Goal: Information Seeking & Learning: Understand process/instructions

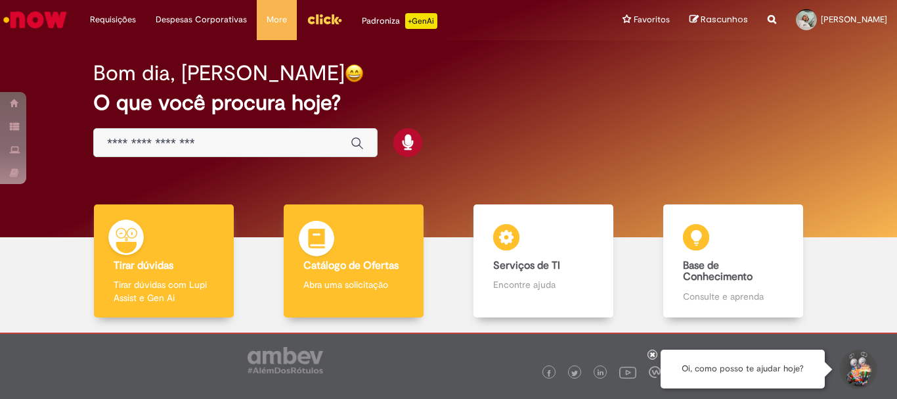
click at [340, 230] on div "Catálogo de Ofertas Catálogo de Ofertas Abra uma solicitação" at bounding box center [353, 261] width 139 height 114
click at [395, 245] on div "Catálogo de Ofertas Catálogo de Ofertas Abra uma solicitação" at bounding box center [353, 261] width 139 height 114
click at [364, 251] on div "Catálogo de Ofertas Catálogo de Ofertas Abra uma solicitação" at bounding box center [353, 261] width 139 height 114
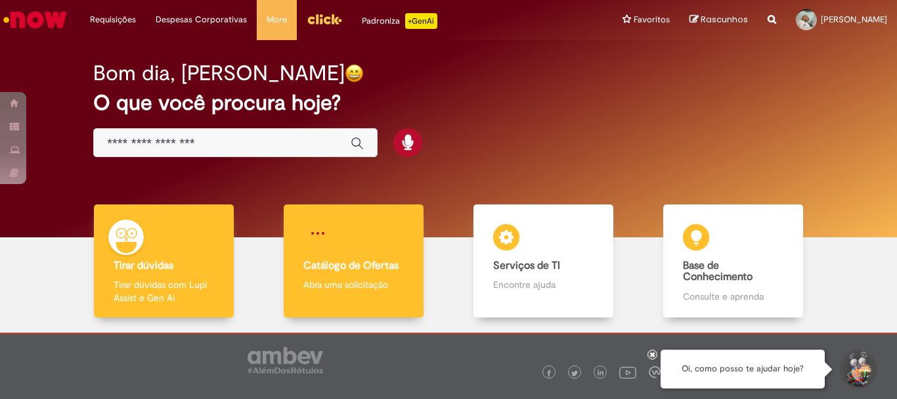
click at [364, 251] on div "Catálogo de Ofertas Catálogo de Ofertas Abra uma solicitação" at bounding box center [353, 261] width 139 height 114
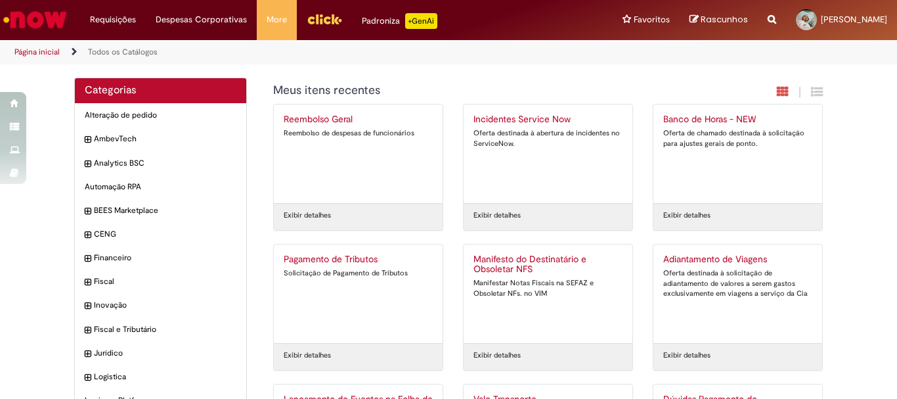
click at [32, 26] on img "Ir para a Homepage" at bounding box center [35, 20] width 68 height 26
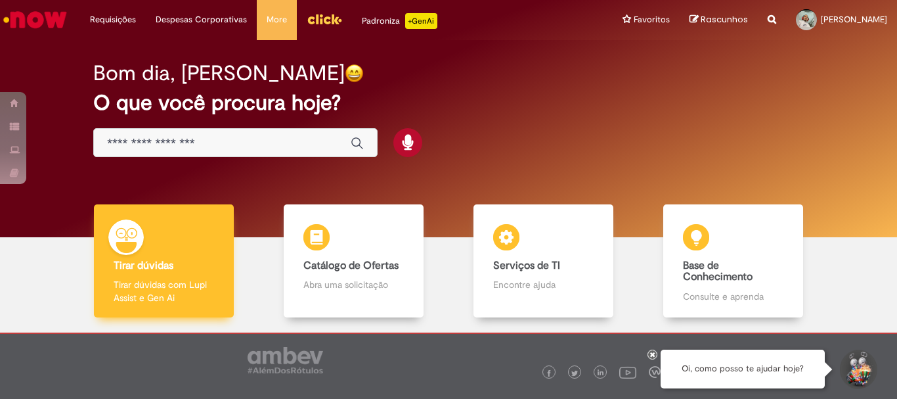
scroll to position [64, 0]
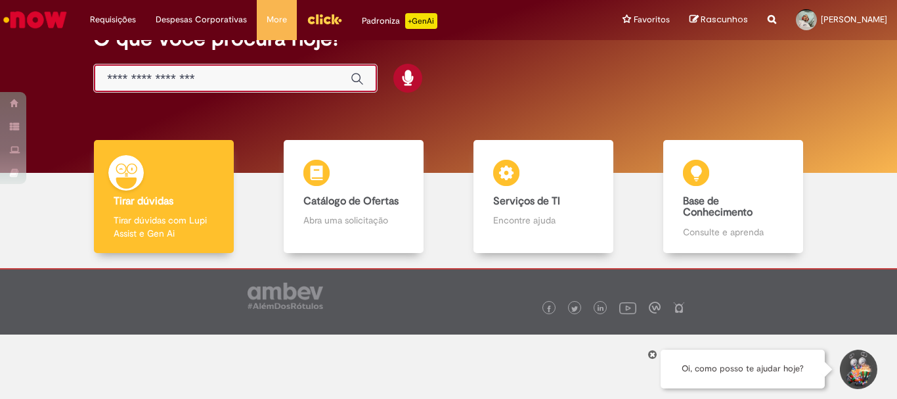
click at [273, 75] on input "Basta digitar aqui" at bounding box center [222, 79] width 230 height 15
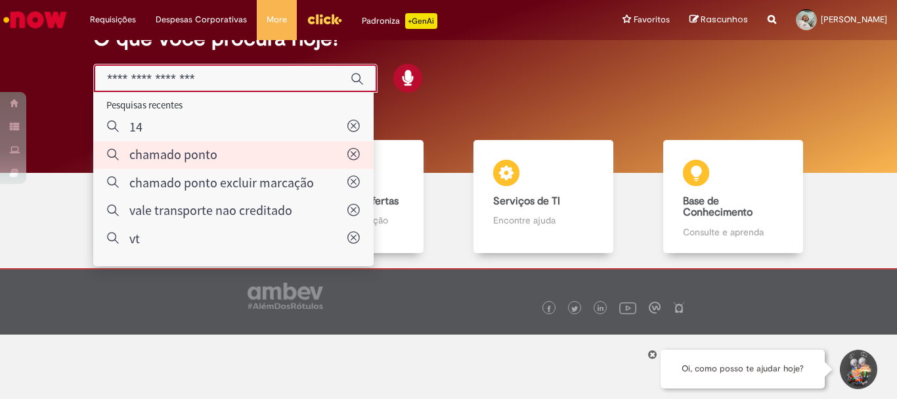
type input "**********"
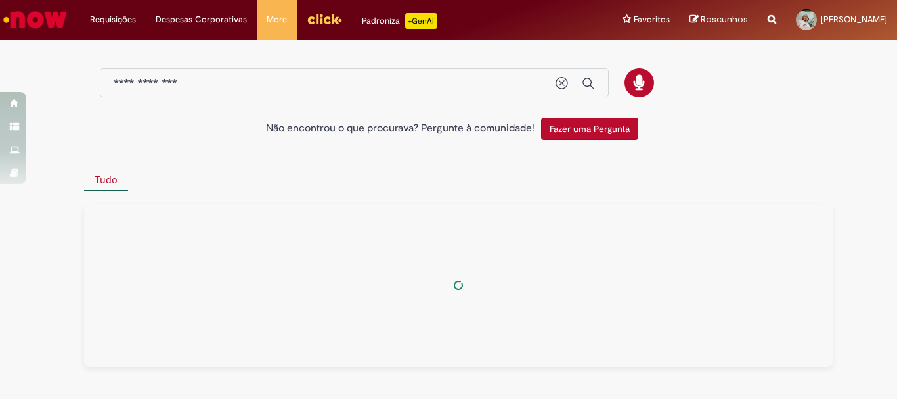
click at [476, 96] on div "**********" at bounding box center [354, 83] width 509 height 30
click at [447, 84] on input "**********" at bounding box center [328, 83] width 429 height 15
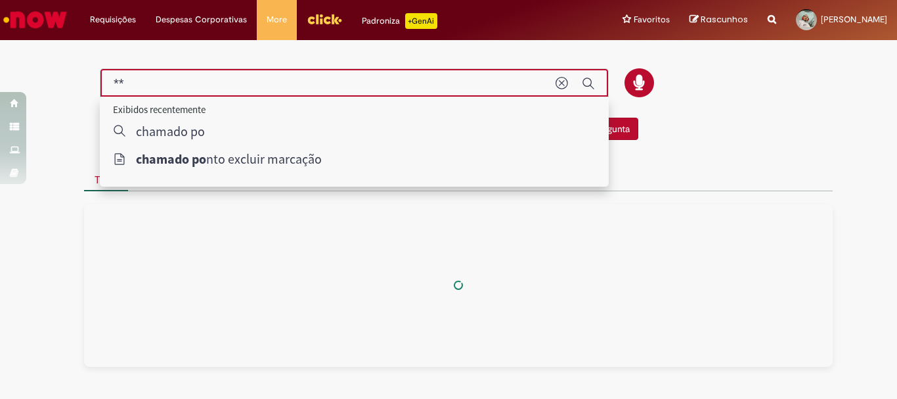
type input "*"
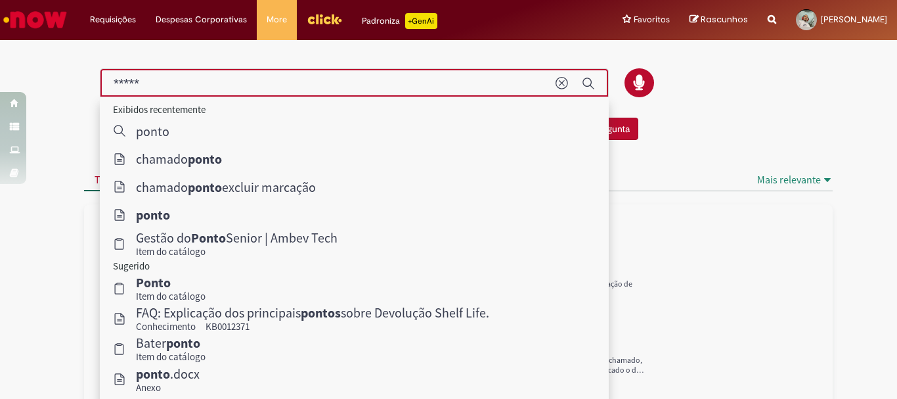
type input "*****"
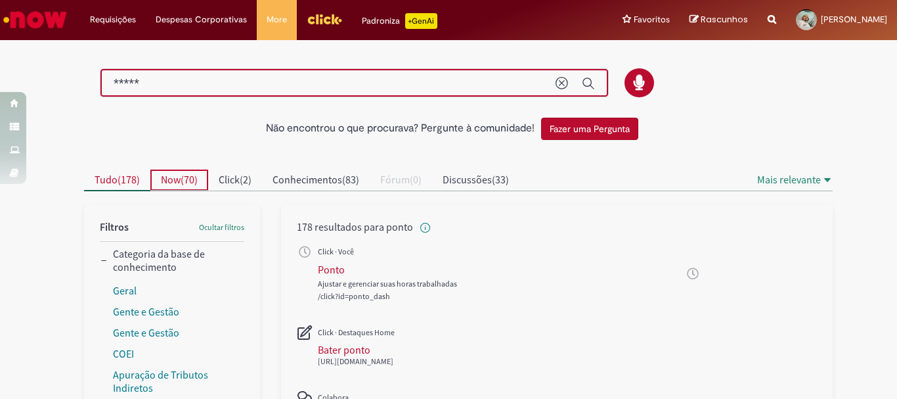
click at [184, 179] on span "70" at bounding box center [189, 179] width 11 height 13
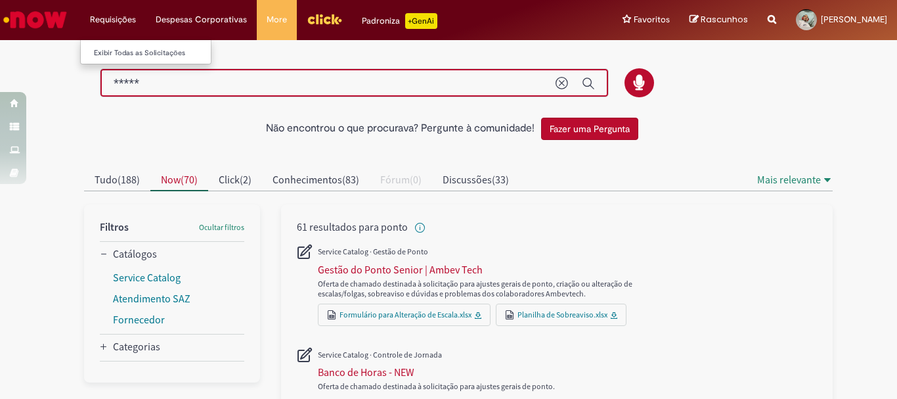
click at [100, 18] on li "Requisições Exibir Todas as Solicitações" at bounding box center [113, 19] width 66 height 39
click at [107, 14] on li "Requisições Exibir Todas as Solicitações" at bounding box center [113, 19] width 66 height 39
click at [125, 51] on link "Exibir Todas as Solicitações" at bounding box center [153, 53] width 144 height 14
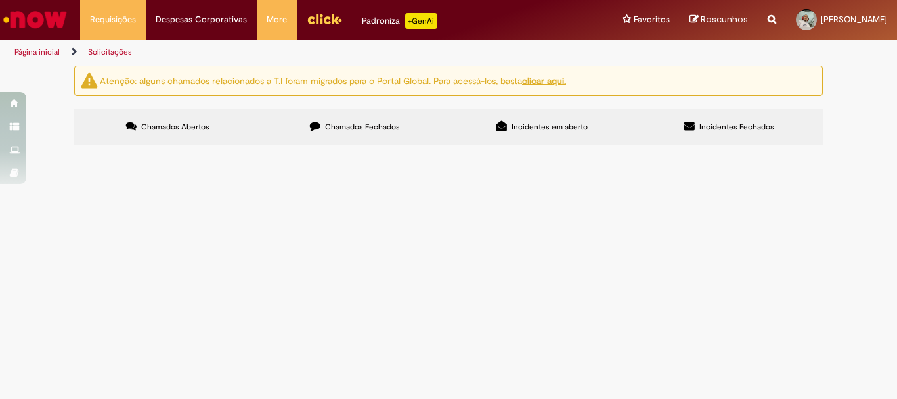
click at [397, 122] on span "Chamados Fechados" at bounding box center [362, 126] width 75 height 11
click at [552, 121] on span "Incidentes em aberto" at bounding box center [550, 126] width 76 height 11
click at [746, 127] on span "Incidentes Fechados" at bounding box center [736, 126] width 75 height 11
click at [0, 0] on button at bounding box center [0, 0] width 0 height 0
click at [701, 18] on span "Rascunhos" at bounding box center [724, 19] width 47 height 12
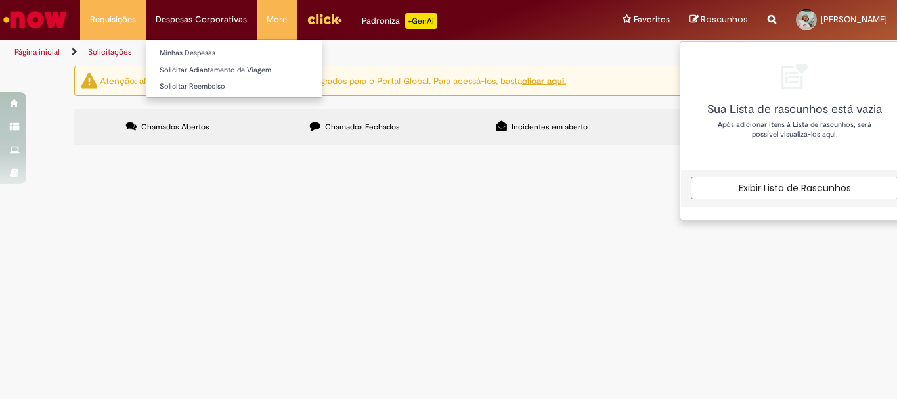
click at [188, 19] on li "Despesas Corporativas Minhas Despesas Solicitar Adiantamento de Viagem Solicita…" at bounding box center [201, 19] width 111 height 39
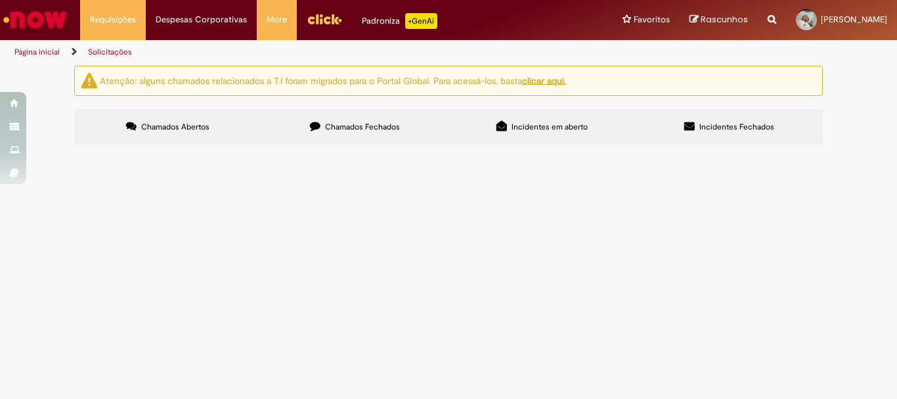
click at [45, 16] on img "Ir para a Homepage" at bounding box center [35, 20] width 68 height 26
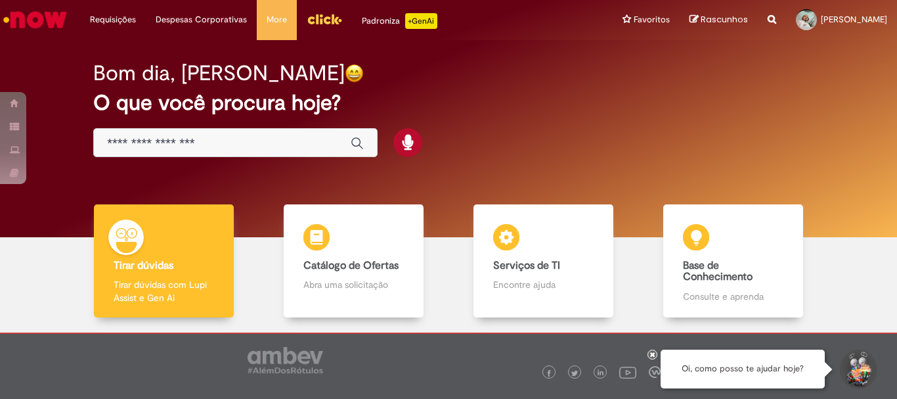
click at [240, 137] on input "Basta digitar aqui" at bounding box center [222, 143] width 230 height 15
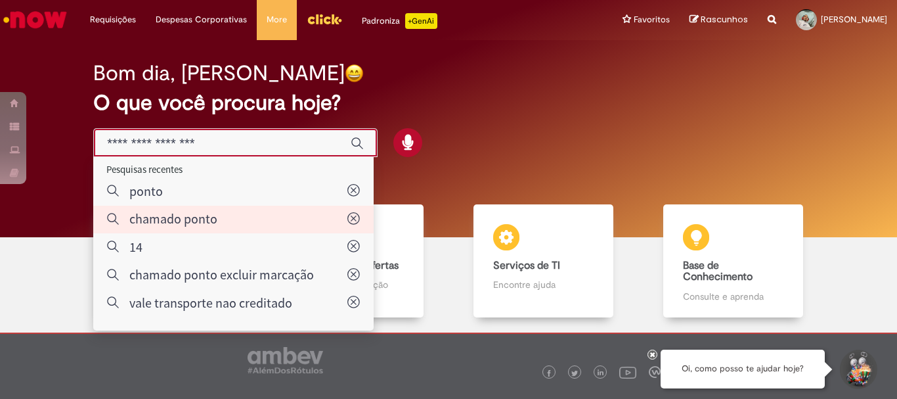
type input "**********"
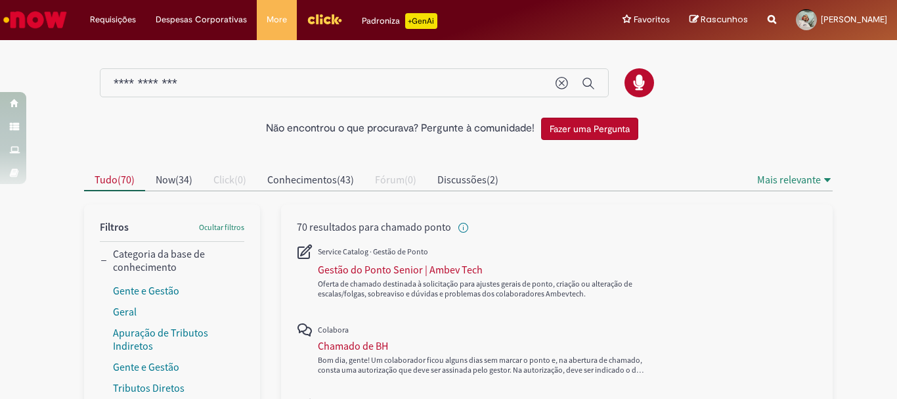
scroll to position [66, 0]
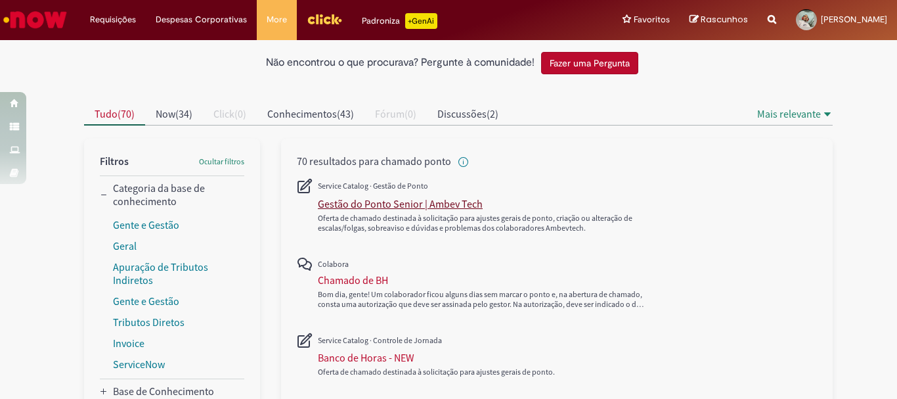
click at [368, 202] on div "Gestão do Ponto Senior | Ambev Tech" at bounding box center [400, 203] width 165 height 13
click at [384, 202] on div "Gestão do Ponto Senior | Ambev Tech" at bounding box center [400, 203] width 165 height 13
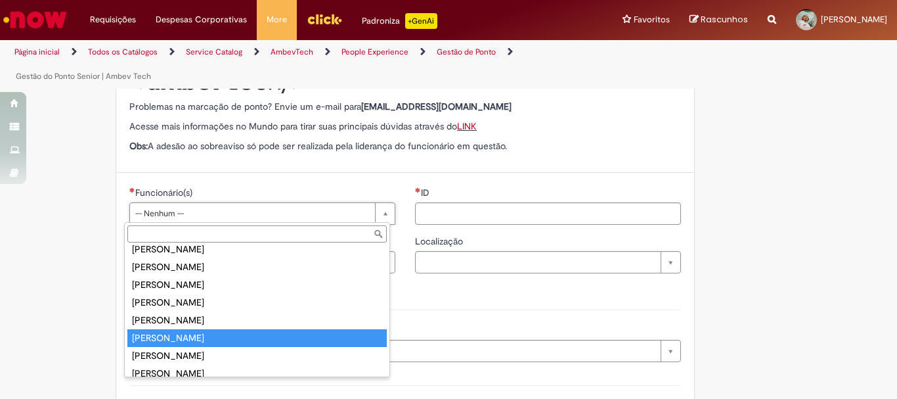
scroll to position [197, 0]
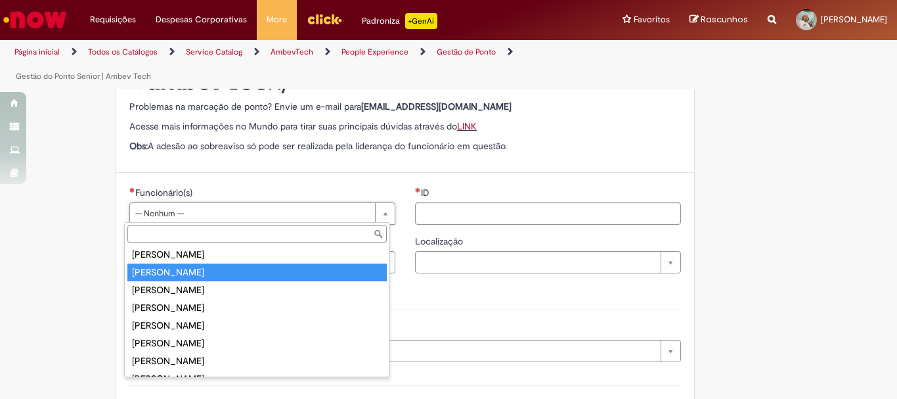
click at [217, 234] on input "Funcionário(s)" at bounding box center [256, 233] width 259 height 17
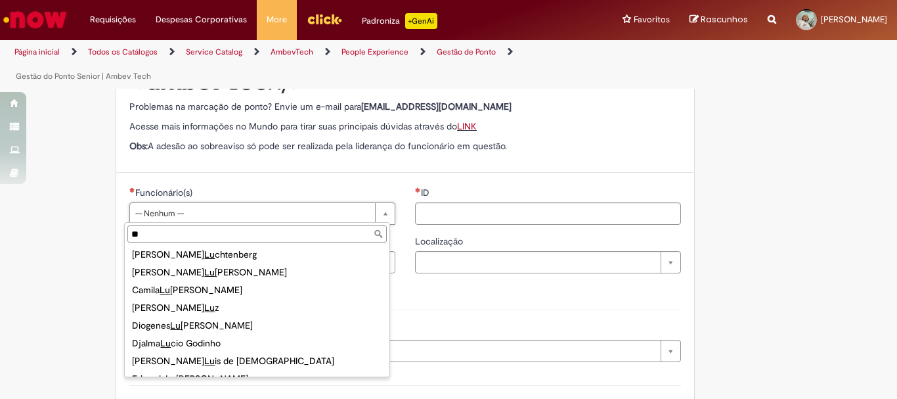
scroll to position [0, 0]
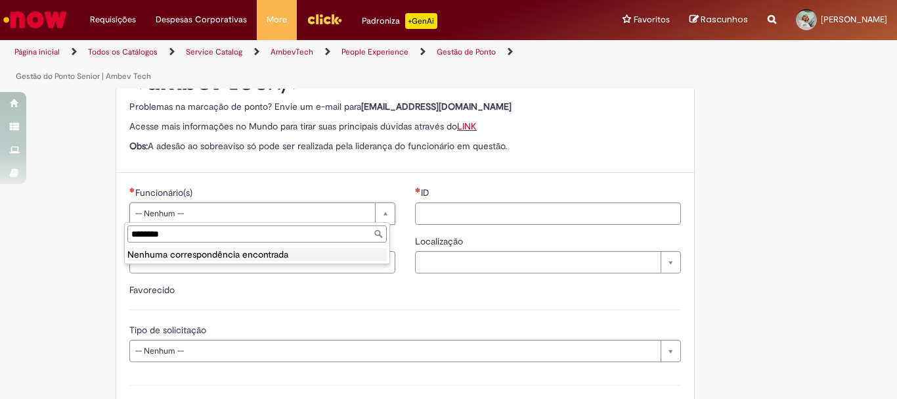
type input "*********"
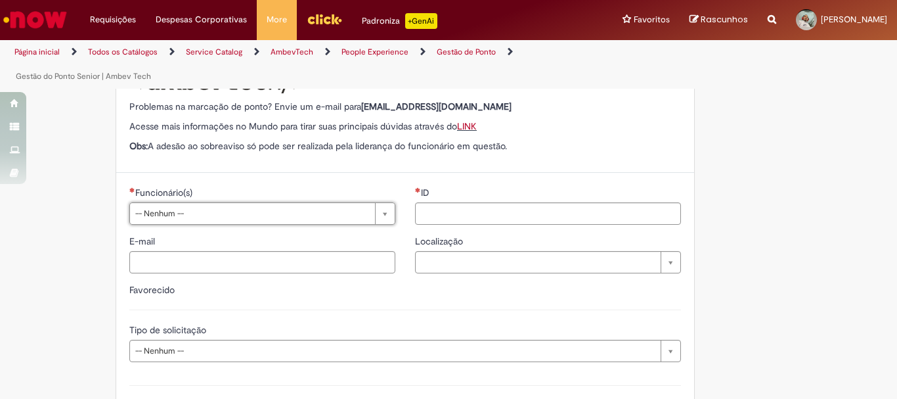
drag, startPoint x: 896, startPoint y: 276, endPoint x: 896, endPoint y: 102, distance: 174.7
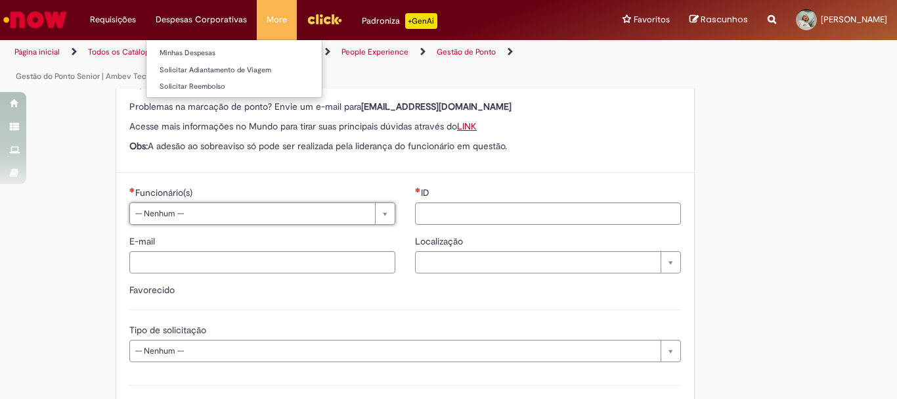
click at [190, 16] on li "Despesas Corporativas Minhas Despesas Solicitar Adiantamento de Viagem Solicita…" at bounding box center [201, 19] width 111 height 39
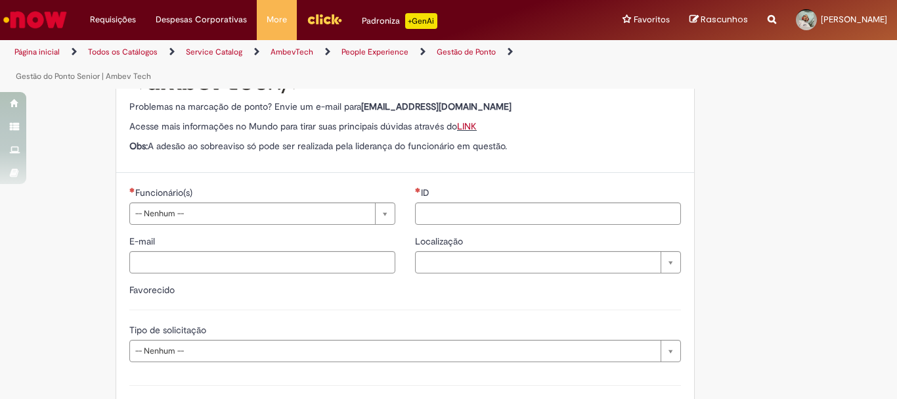
click at [56, 26] on img "Ir para a Homepage" at bounding box center [35, 20] width 68 height 26
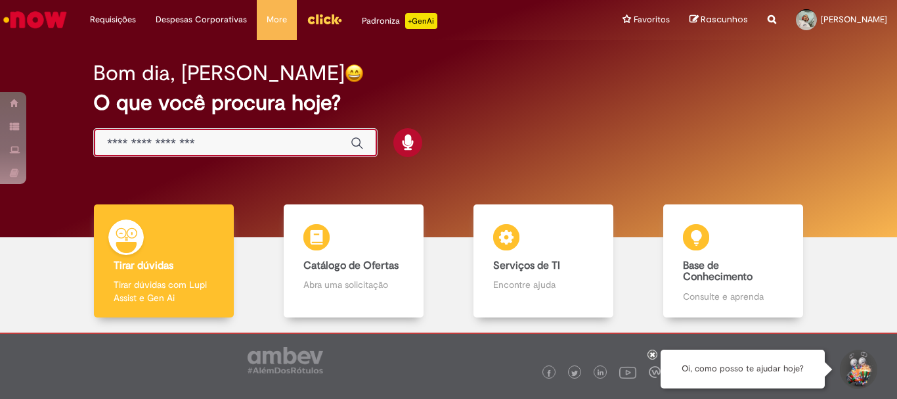
click at [183, 139] on input "Basta digitar aqui" at bounding box center [222, 143] width 230 height 15
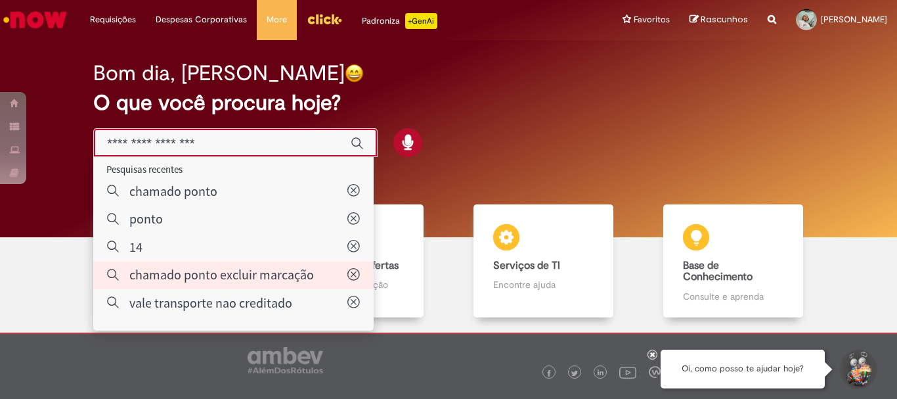
type input "**********"
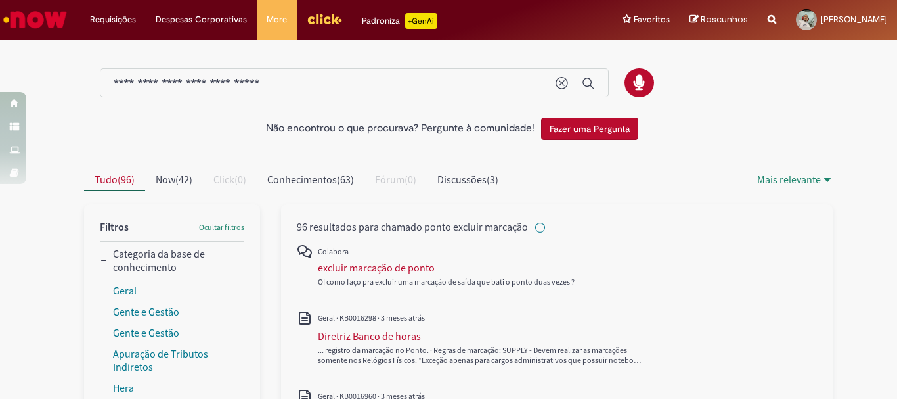
scroll to position [66, 0]
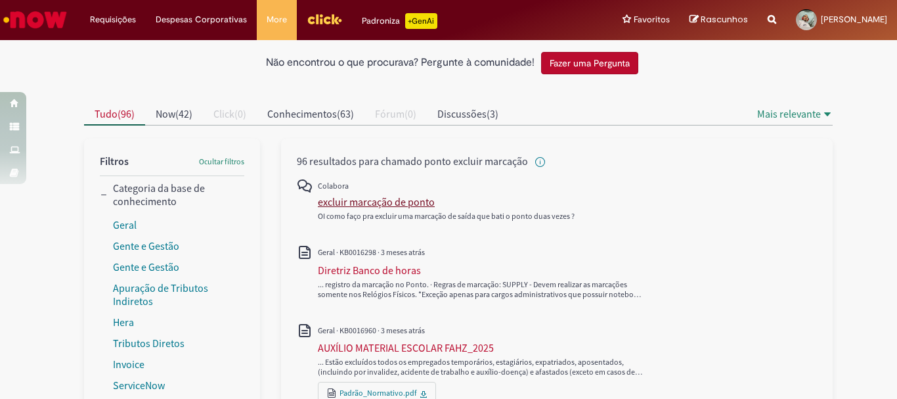
click at [373, 202] on div "excluir marcação de ponto" at bounding box center [376, 201] width 117 height 13
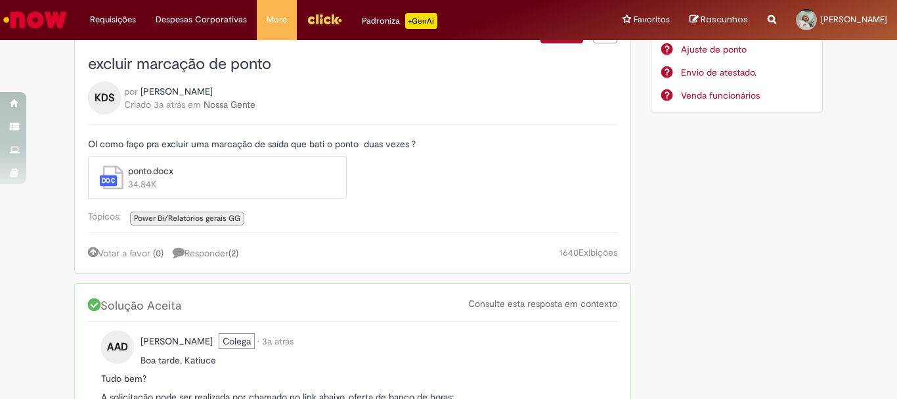
scroll to position [197, 0]
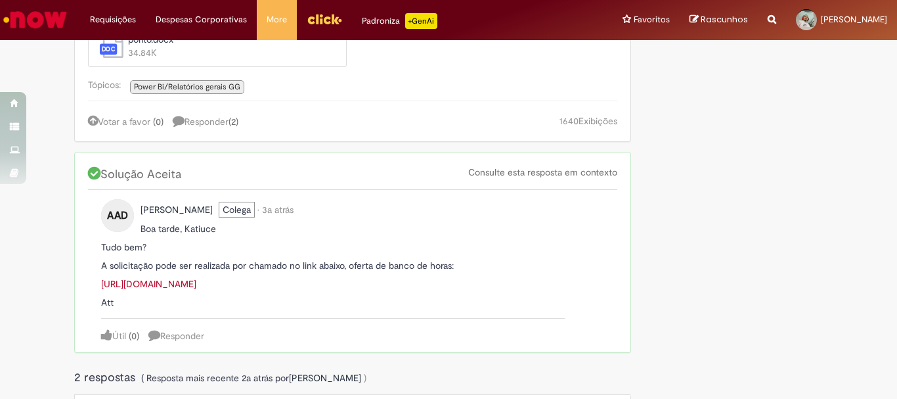
click at [196, 278] on link "https://ambev.service-now.com/ambevnow?id=sc_cat_item&sys_id=e1c9361edbbb2b0033…" at bounding box center [148, 284] width 95 height 12
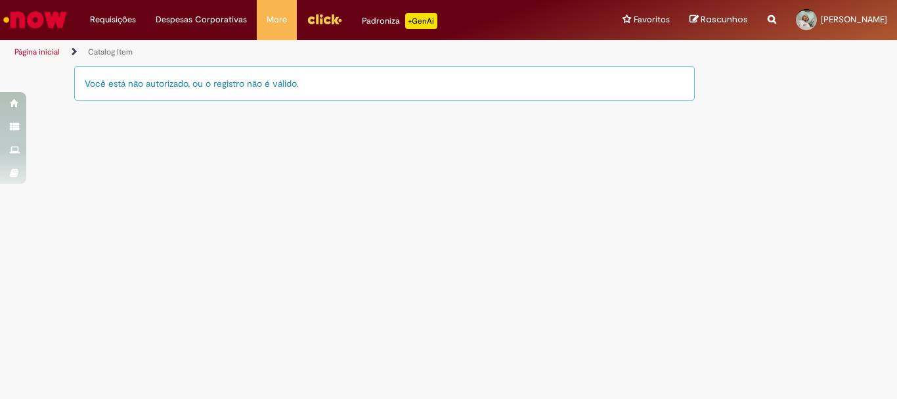
click at [260, 90] on div "Você está não autorizado, ou o registro não é válido." at bounding box center [384, 83] width 621 height 34
click at [196, 80] on div "Você está não autorizado, ou o registro não é válido." at bounding box center [384, 83] width 621 height 34
click at [127, 81] on div "Você está não autorizado, ou o registro não é válido." at bounding box center [384, 83] width 621 height 34
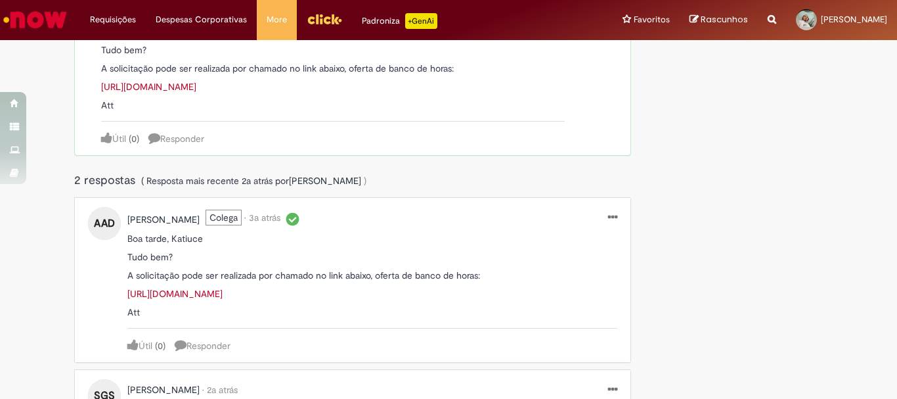
scroll to position [525, 0]
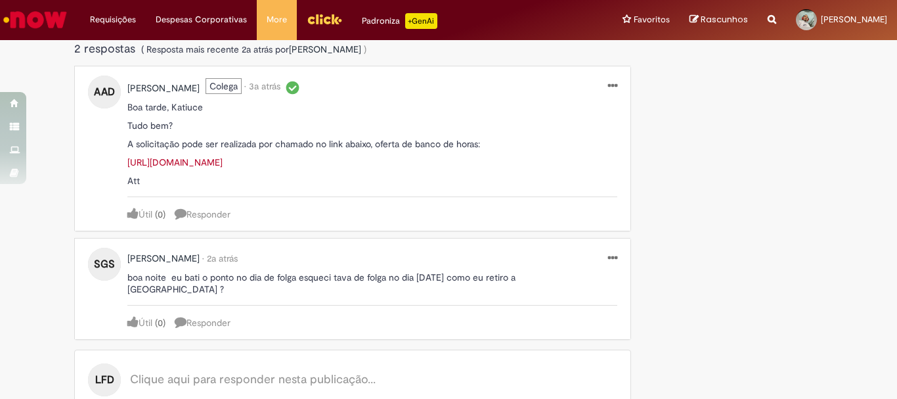
click at [223, 162] on link "https://ambev.service-now.com/ambevnow?id=sc_cat_item&sys_id=e1c9361edbbb2b0033…" at bounding box center [174, 162] width 95 height 12
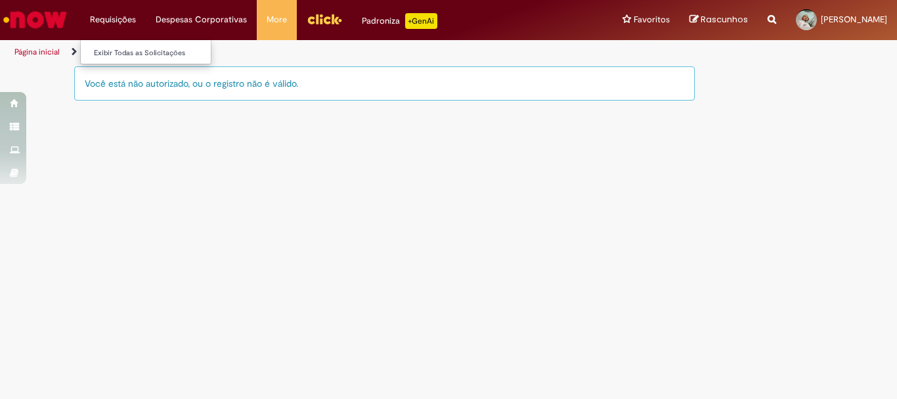
click at [119, 17] on li "Requisições Exibir Todas as Solicitações" at bounding box center [113, 19] width 66 height 39
click at [139, 24] on li "Requisições Exibir Todas as Solicitações" at bounding box center [113, 19] width 66 height 39
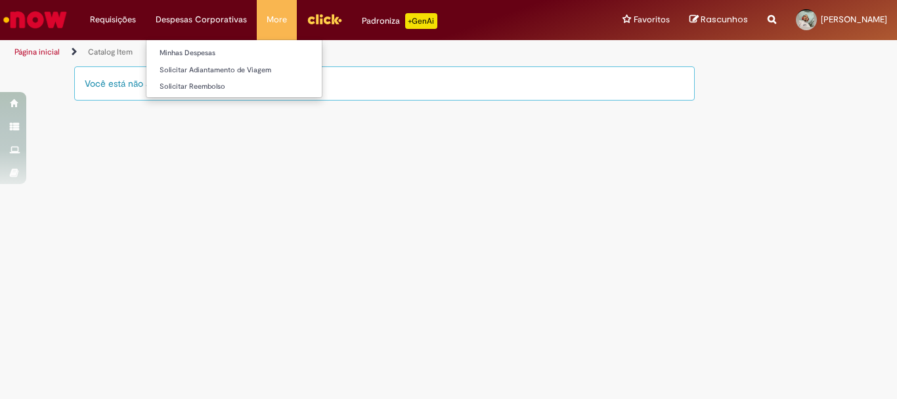
click at [232, 11] on li "Despesas Corporativas Minhas Despesas Solicitar Adiantamento de Viagem Solicita…" at bounding box center [201, 19] width 111 height 39
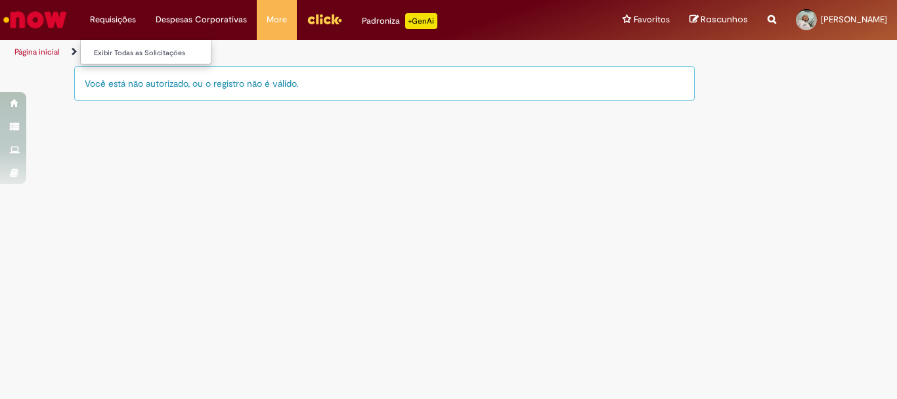
click at [104, 16] on li "Requisições Exibir Todas as Solicitações" at bounding box center [113, 19] width 66 height 39
click at [758, 20] on div "Reportar problema Artigos Não encontrou base de conhecimento Catálogo Não foram…" at bounding box center [772, 20] width 28 height 40
click at [758, 24] on div "Reportar problema Artigos Não encontrou base de conhecimento Catálogo Não foram…" at bounding box center [772, 20] width 28 height 40
click at [758, 18] on div "Reportar problema Artigos Não encontrou base de conhecimento Catálogo Não foram…" at bounding box center [772, 20] width 28 height 40
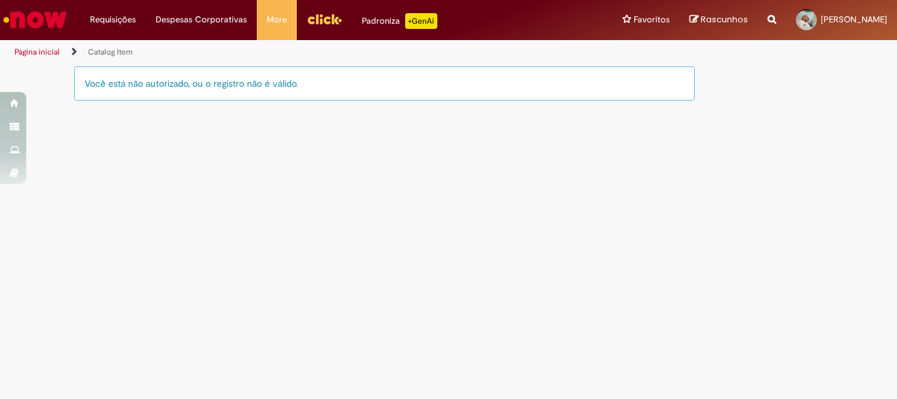
click at [768, 21] on icon "Search from all sources" at bounding box center [772, 12] width 9 height 24
click at [691, 10] on button "Pesquisar" at bounding box center [704, 20] width 26 height 22
click at [19, 12] on img "Ir para a Homepage" at bounding box center [35, 20] width 68 height 26
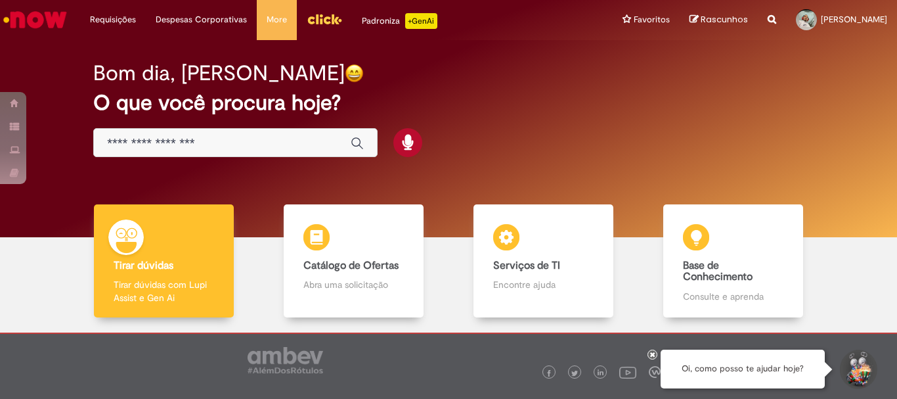
click at [258, 142] on input "Basta digitar aqui" at bounding box center [222, 143] width 230 height 15
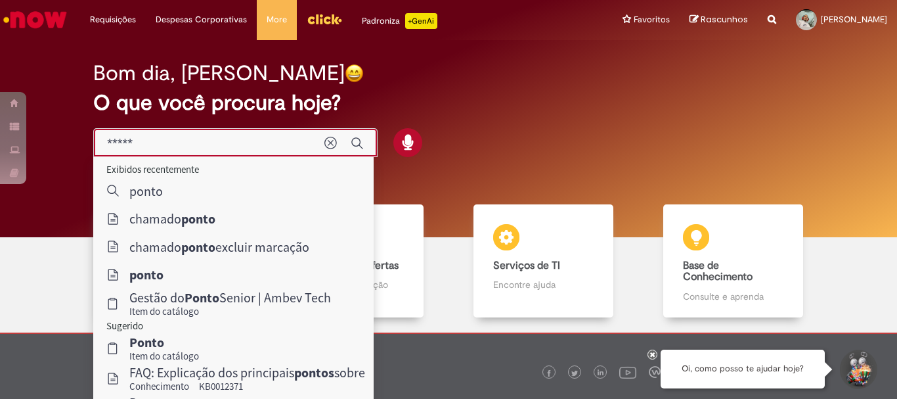
type input "*****"
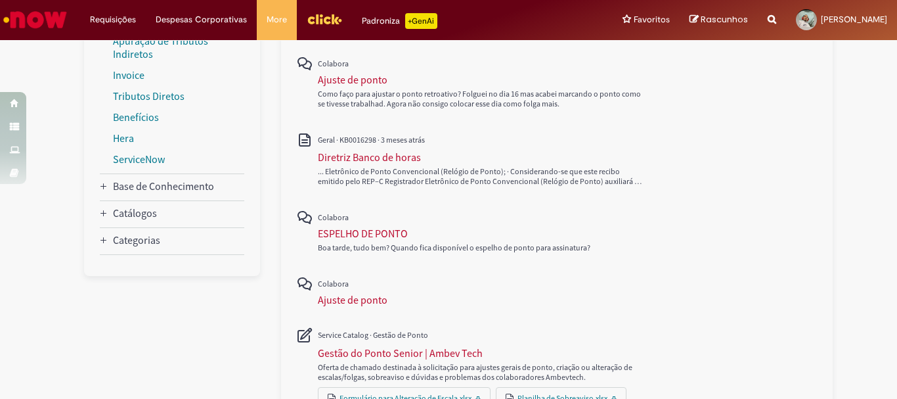
scroll to position [202, 0]
